Goal: Find specific page/section: Find specific page/section

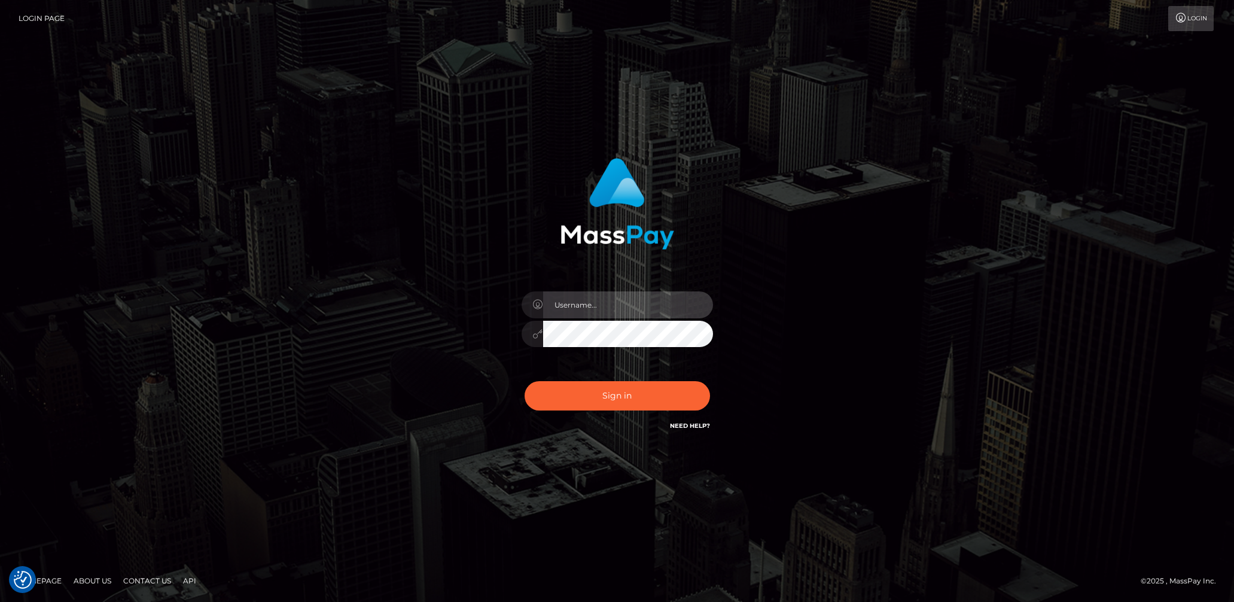
click at [636, 315] on input "text" at bounding box center [628, 304] width 170 height 27
type input "lady.v"
click at [590, 406] on button "Sign in" at bounding box center [617, 395] width 185 height 29
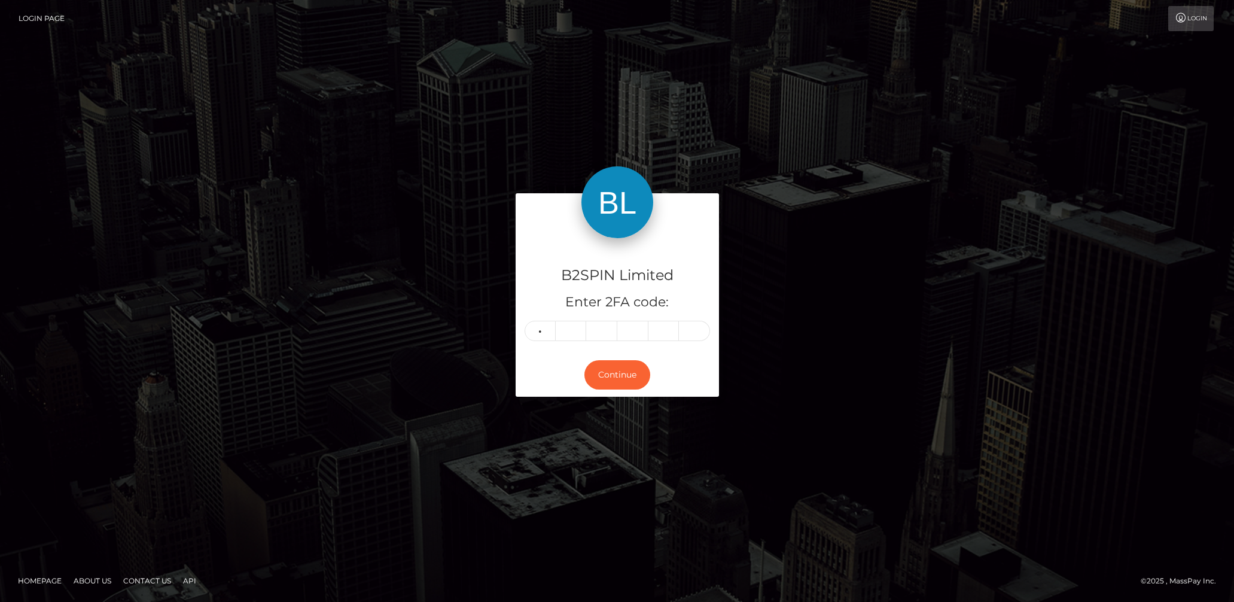
type input "1"
type input "3"
type input "2"
type input "3"
type input "4"
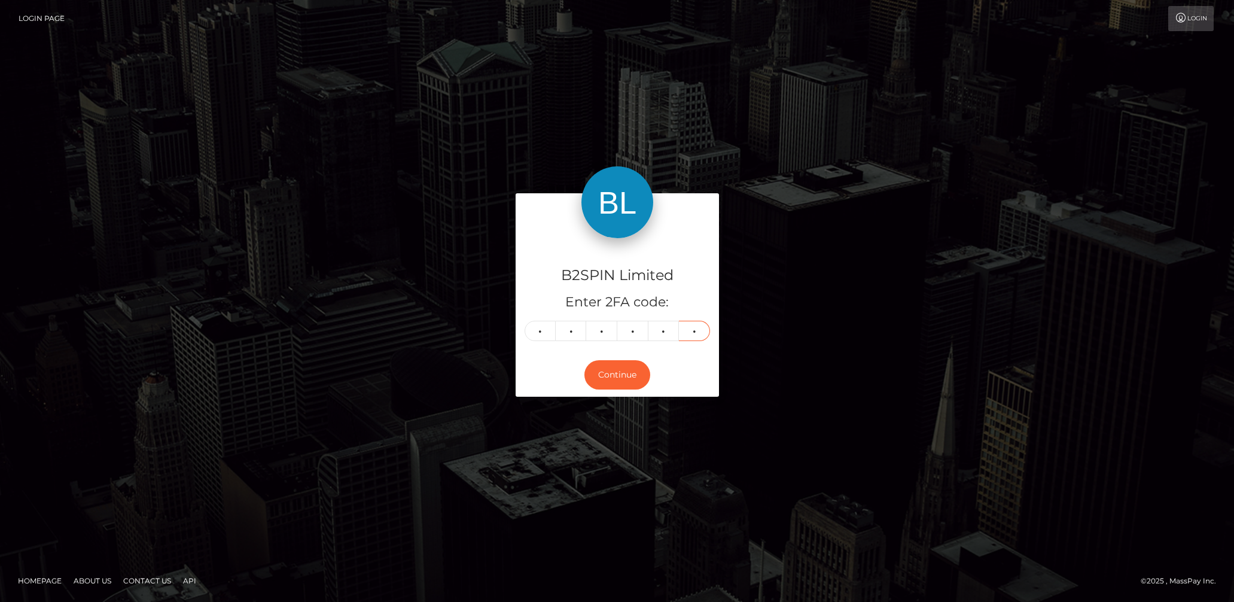
type input "7"
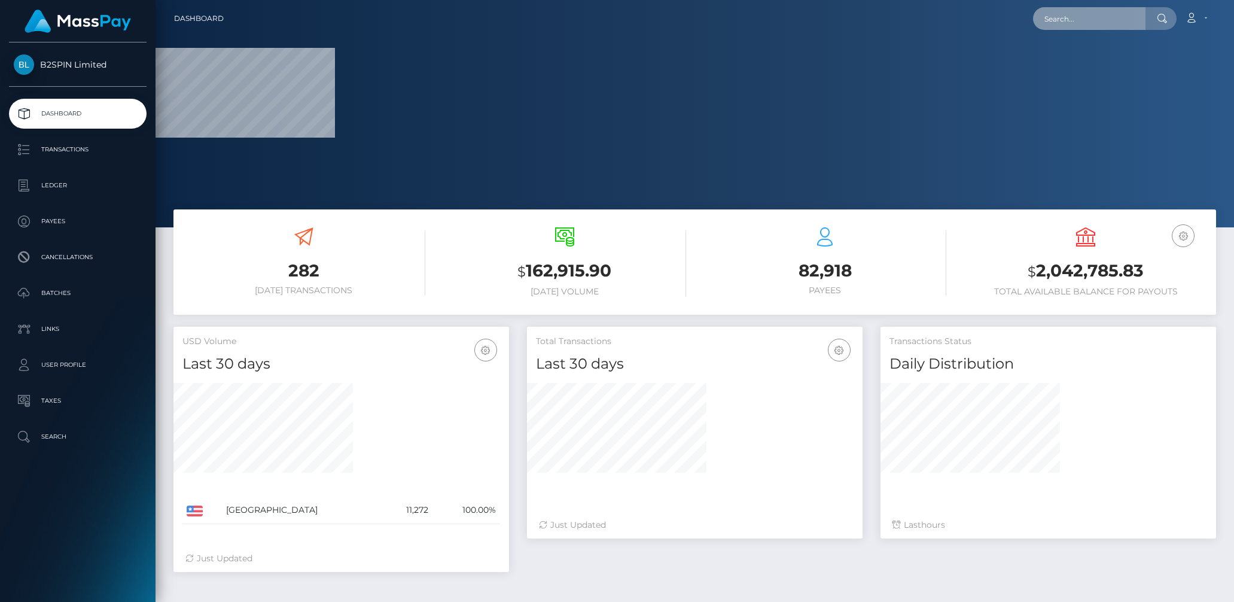
click at [1064, 21] on input "text" at bounding box center [1089, 18] width 112 height 23
paste input "a790fff5-fbcb-47b7-9a00-dc1277cc9674"
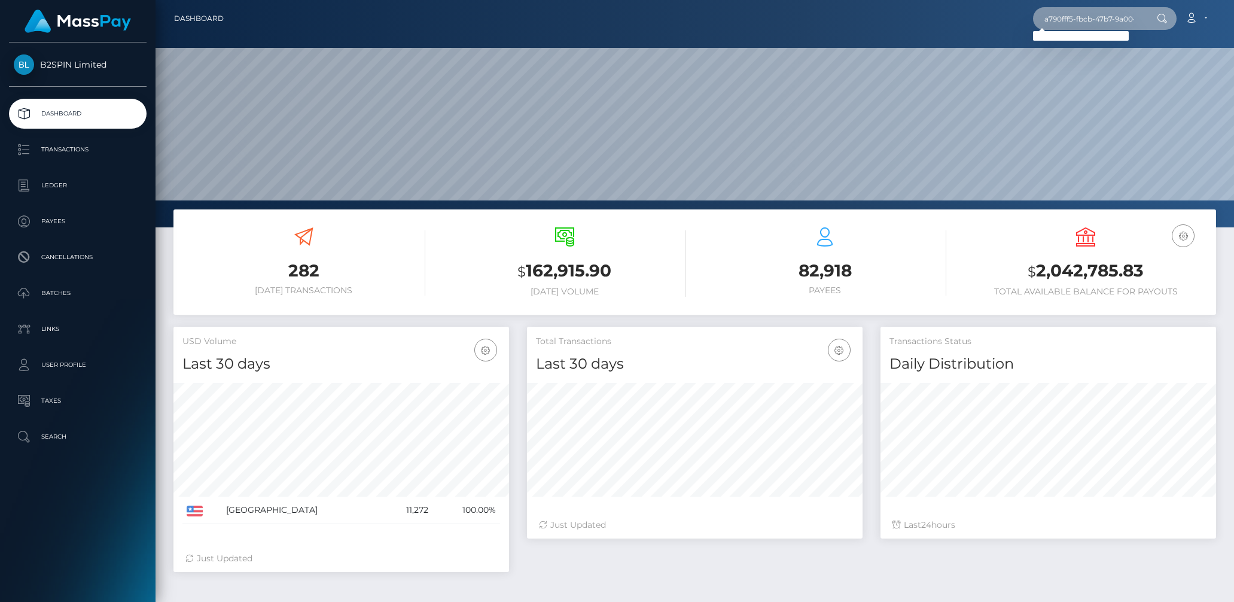
click at [1091, 14] on input "a790fff5-fbcb-47b7-9a00-dc1277cc9674" at bounding box center [1089, 18] width 112 height 23
paste input "d244267d-5215-4ef9-a8a8-445838b501bd"
click at [1083, 18] on input "d244267d-5215-4ef9-a8a8-445838b501bd" at bounding box center [1089, 18] width 112 height 23
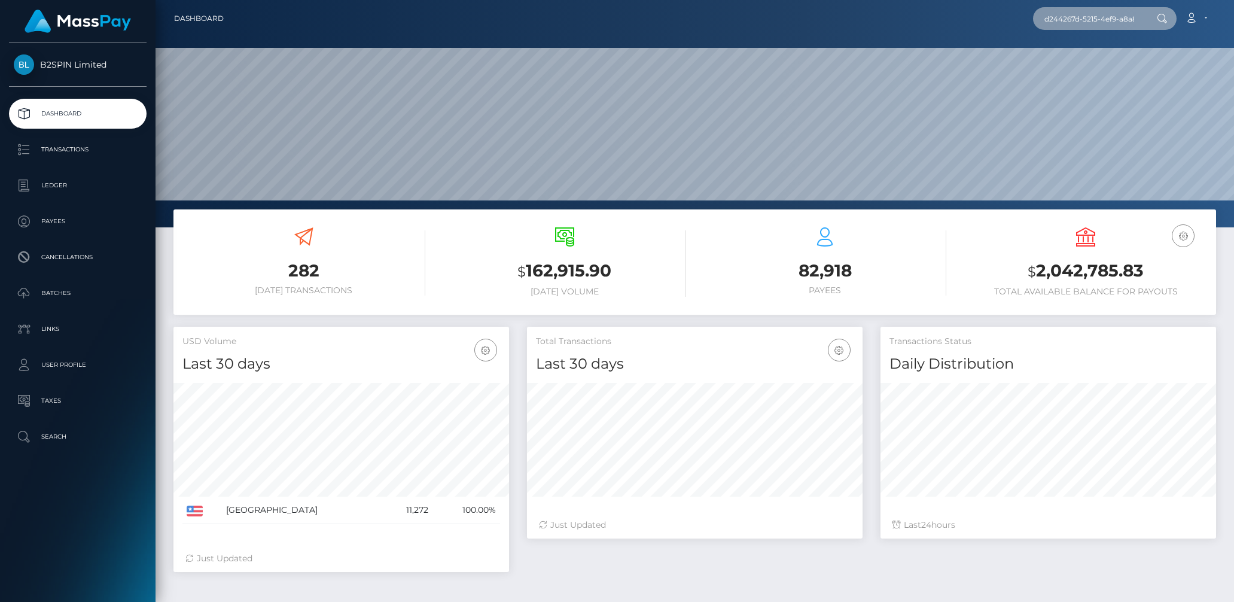
click at [1083, 18] on input "d244267d-5215-4ef9-a8a8-445838b501bd" at bounding box center [1089, 18] width 112 height 23
paste input "1802500398"
type input "1802500398"
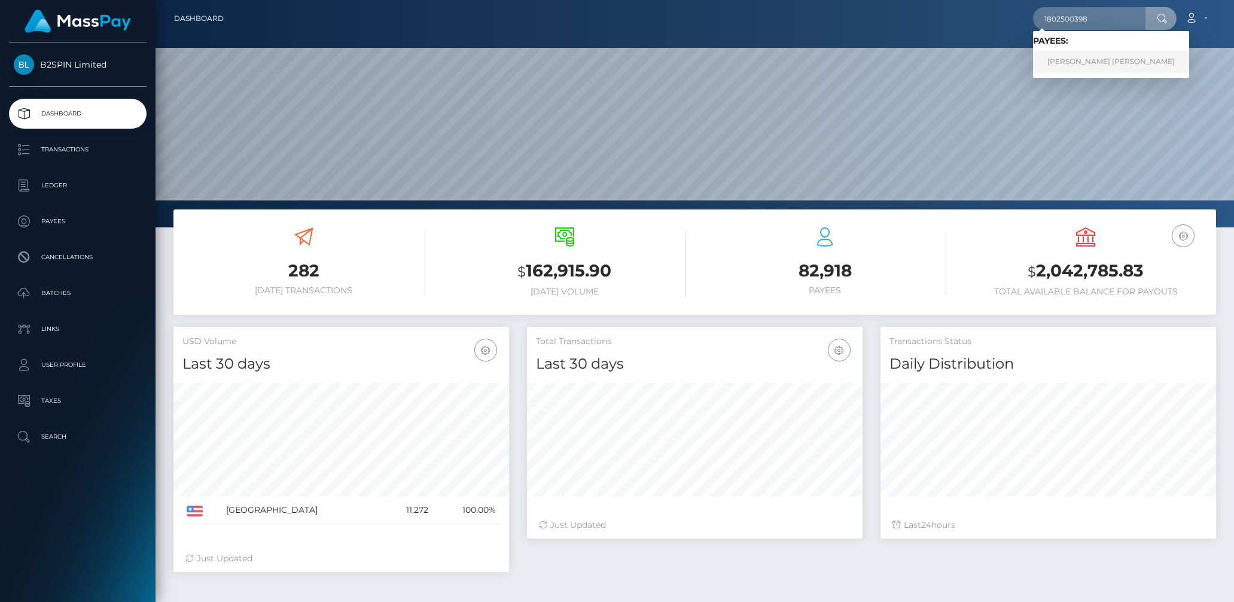
click at [1090, 60] on link "JOSE ANTONIO GARCIA RODRIGUEZ" at bounding box center [1111, 62] width 156 height 22
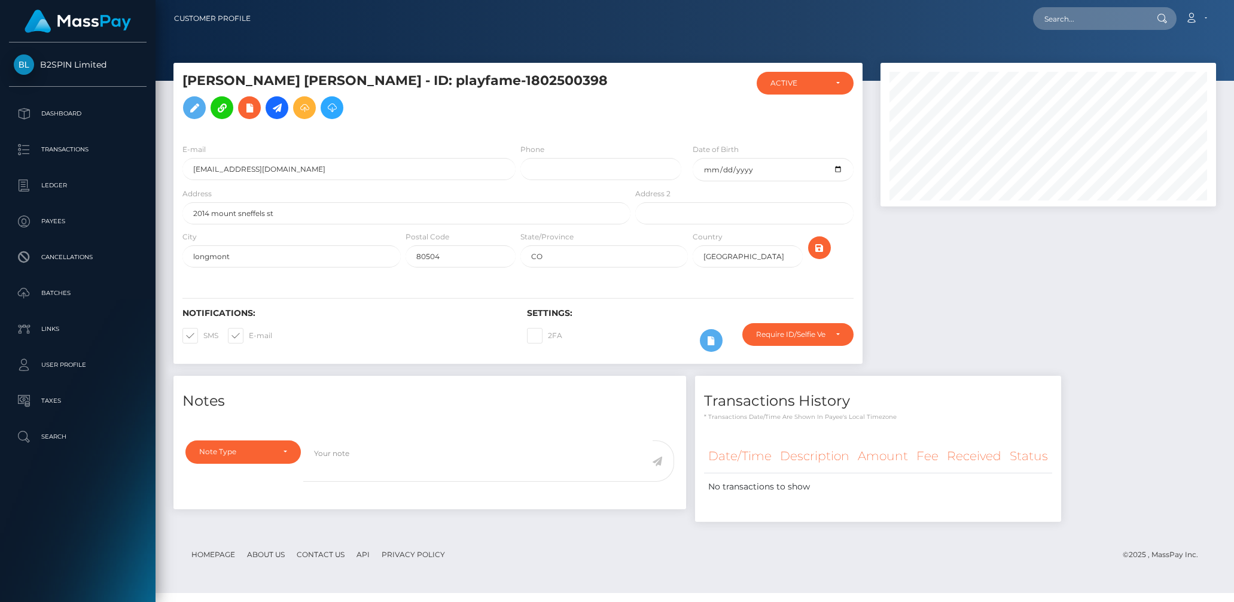
scroll to position [144, 336]
click at [1089, 19] on input "text" at bounding box center [1089, 18] width 112 height 23
paste input "2105796905"
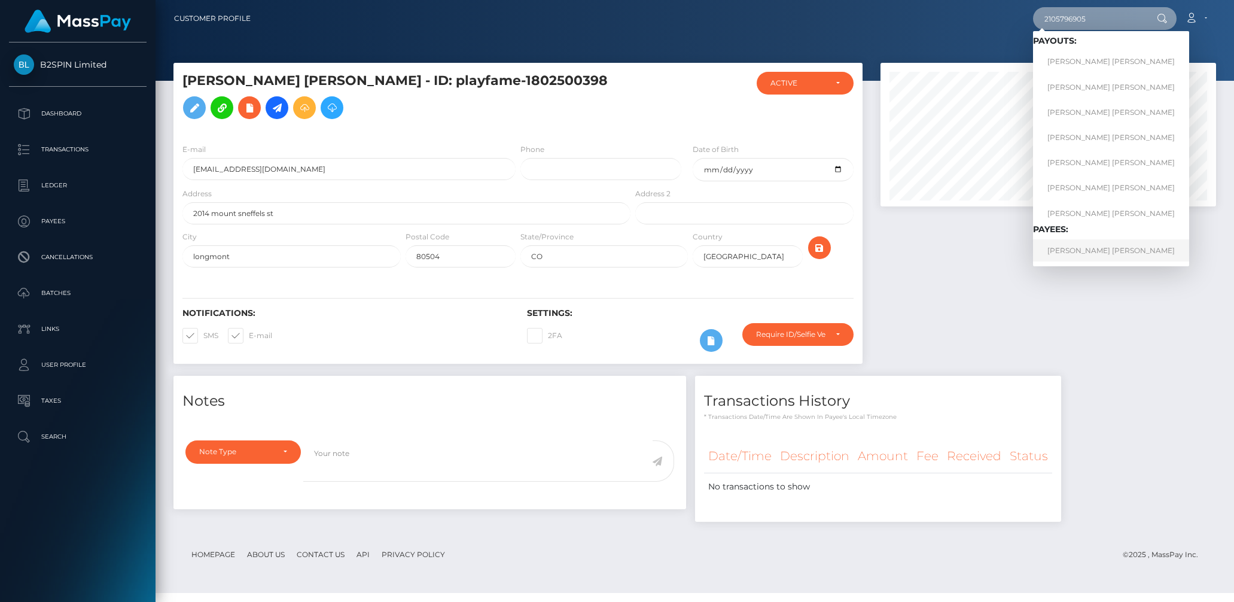
type input "2105796905"
click at [1068, 242] on link "Juan Carlos Martinez Paz" at bounding box center [1111, 250] width 156 height 22
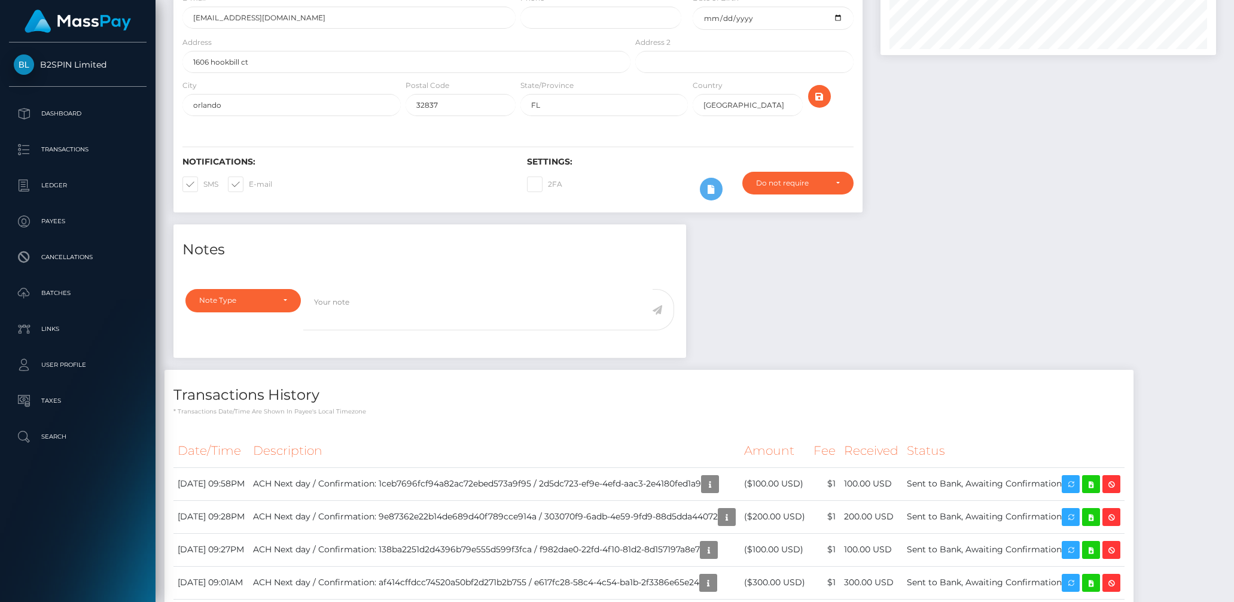
scroll to position [356, 0]
